Goal: Find specific page/section: Find specific page/section

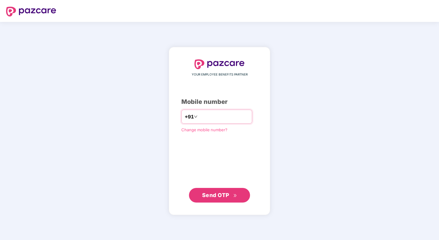
click at [230, 120] on input "number" at bounding box center [224, 117] width 50 height 10
type input "**********"
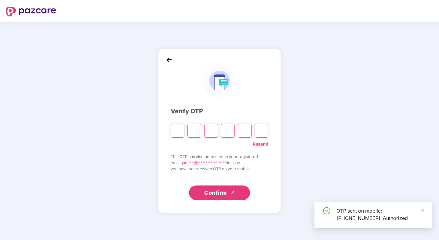
click at [174, 131] on input "Please enter verification code. Digit 1" at bounding box center [178, 131] width 14 height 14
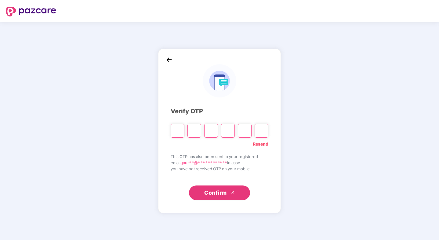
paste input "*"
type input "*"
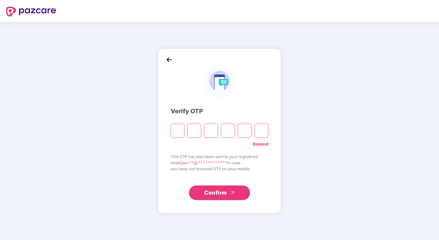
type input "*"
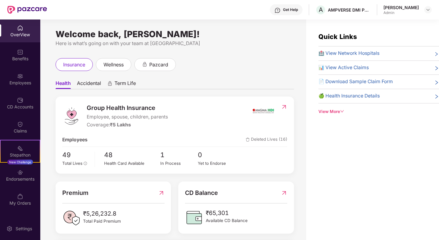
click at [89, 85] on span "Accidental" at bounding box center [89, 84] width 24 height 9
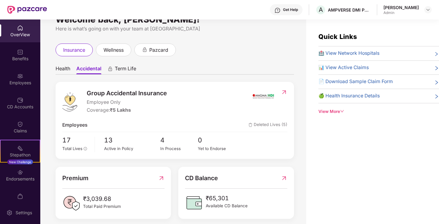
scroll to position [14, 0]
click at [281, 92] on img at bounding box center [284, 93] width 6 height 6
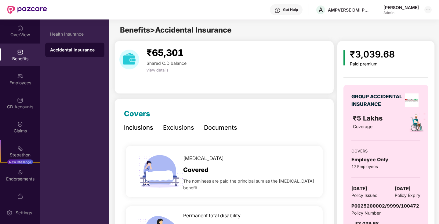
click at [232, 127] on div "Documents" at bounding box center [220, 127] width 33 height 9
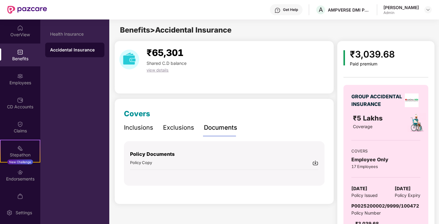
click at [311, 163] on div "Policy Copy" at bounding box center [224, 163] width 188 height 6
click at [135, 130] on div "Inclusions" at bounding box center [138, 127] width 29 height 9
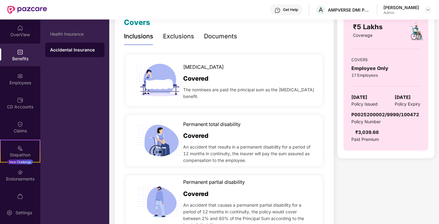
scroll to position [92, 0]
click at [72, 36] on div "Health Insurance" at bounding box center [74, 34] width 49 height 5
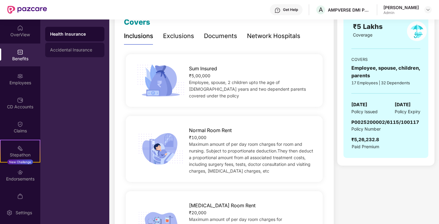
click at [83, 52] on div "Accidental Insurance" at bounding box center [74, 50] width 49 height 5
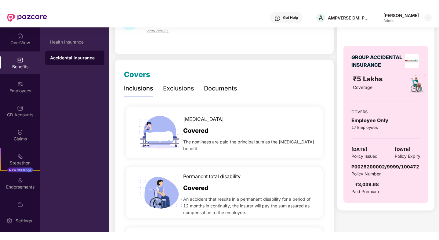
scroll to position [51, 0]
